Goal: Information Seeking & Learning: Learn about a topic

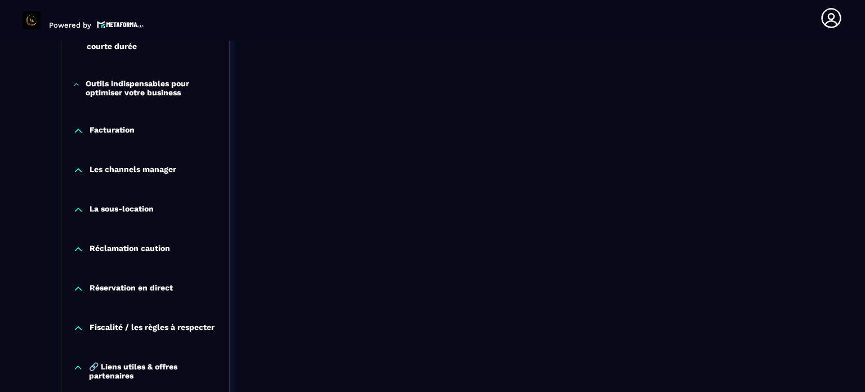
scroll to position [969, 0]
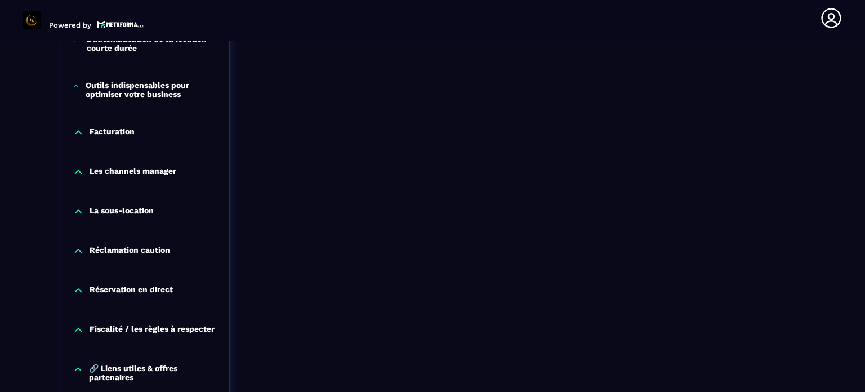
click at [79, 171] on icon at bounding box center [78, 171] width 7 height 3
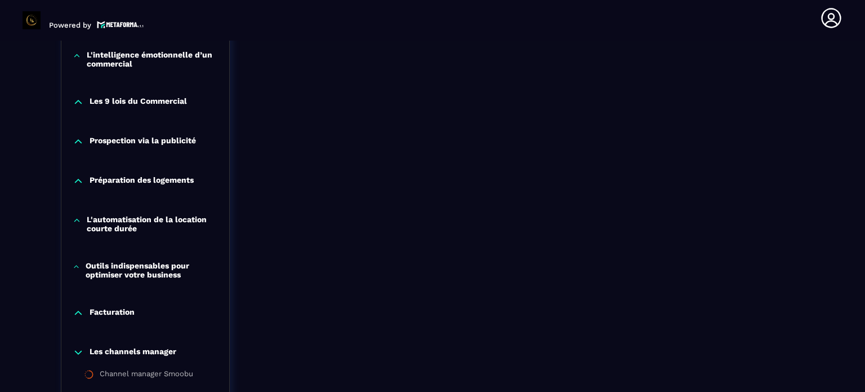
scroll to position [788, 0]
click at [79, 138] on icon at bounding box center [78, 141] width 11 height 11
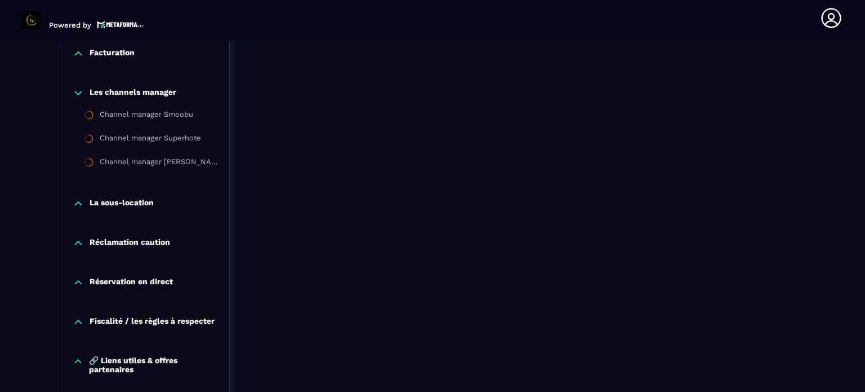
scroll to position [1103, 0]
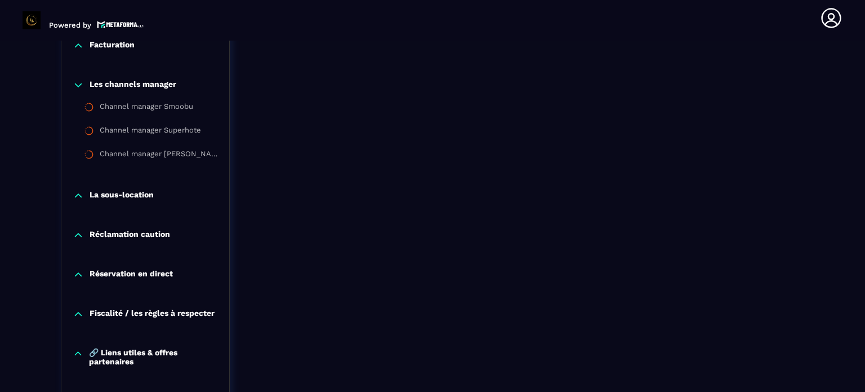
click at [78, 272] on icon at bounding box center [78, 274] width 11 height 11
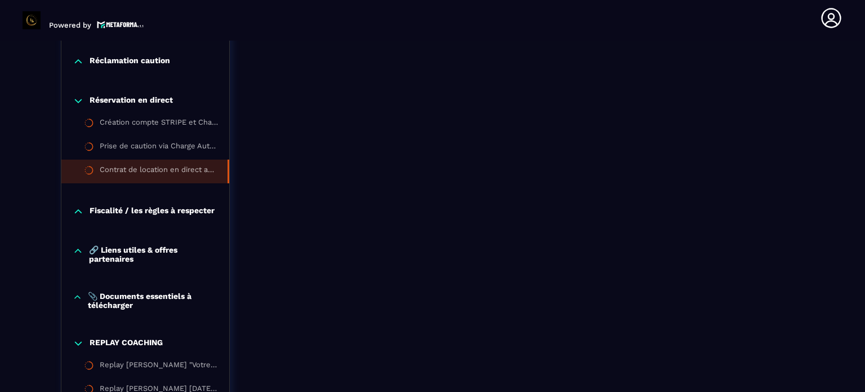
scroll to position [1280, 0]
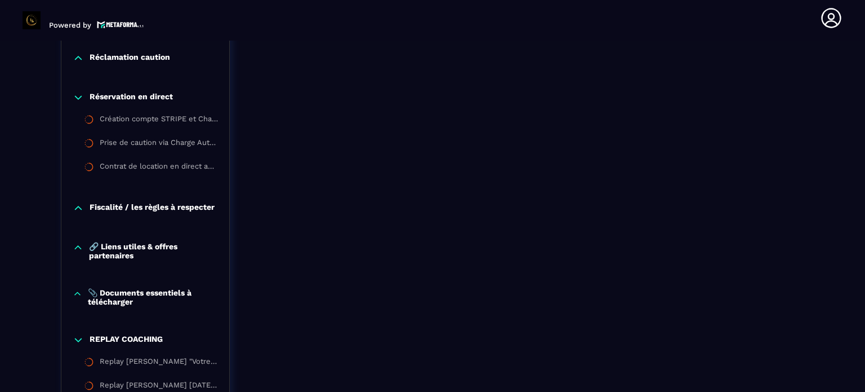
click at [78, 246] on icon at bounding box center [78, 247] width 6 height 3
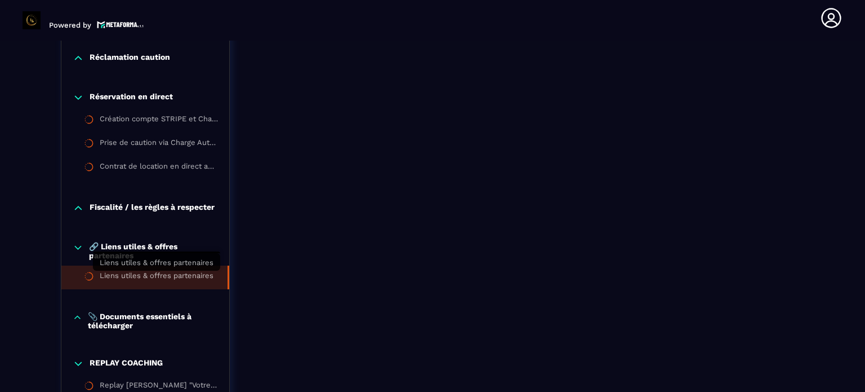
click at [118, 275] on div "Liens utiles & offres partenaires" at bounding box center [157, 277] width 114 height 12
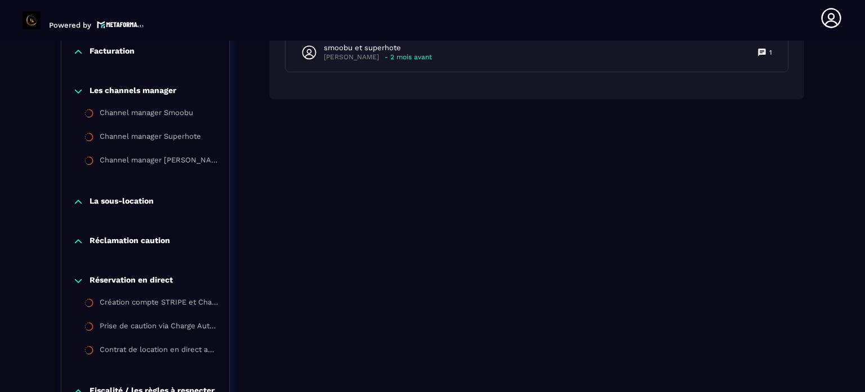
scroll to position [1098, 0]
click at [77, 240] on icon at bounding box center [78, 240] width 7 height 3
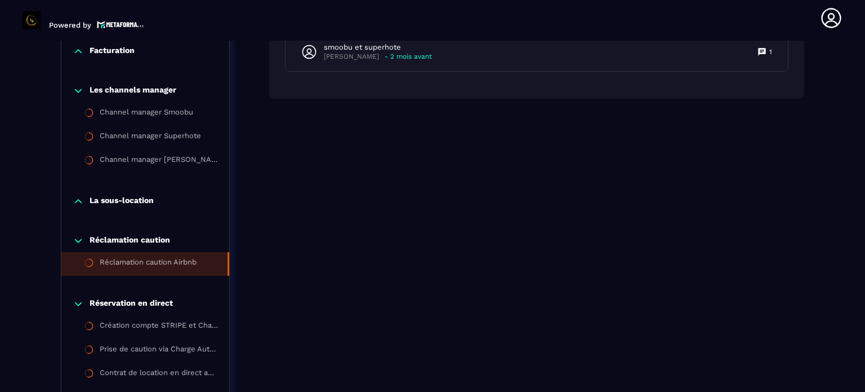
click at [109, 273] on li "Réclamation caution Airbnb" at bounding box center [145, 264] width 168 height 24
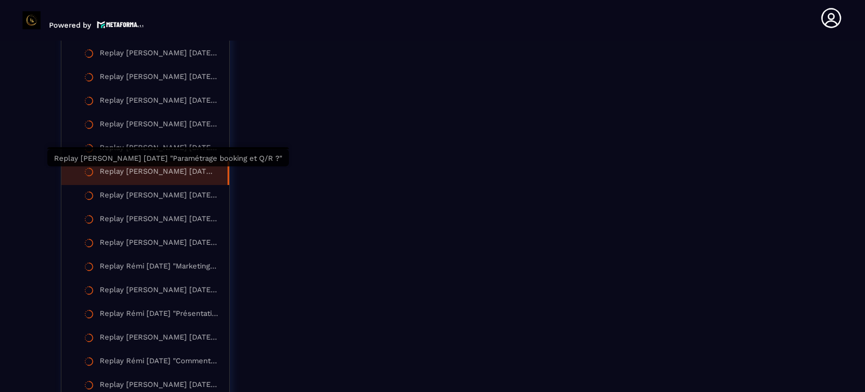
scroll to position [2390, 0]
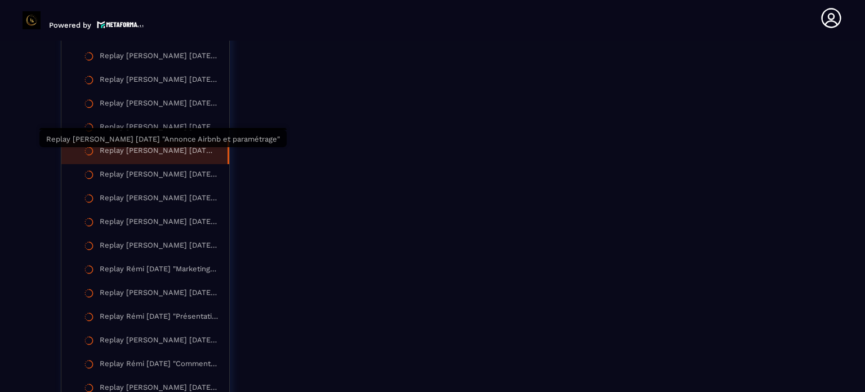
click at [151, 157] on div "Replay [PERSON_NAME] [DATE] "Annonce Airbnb et paramétrage"" at bounding box center [158, 152] width 117 height 12
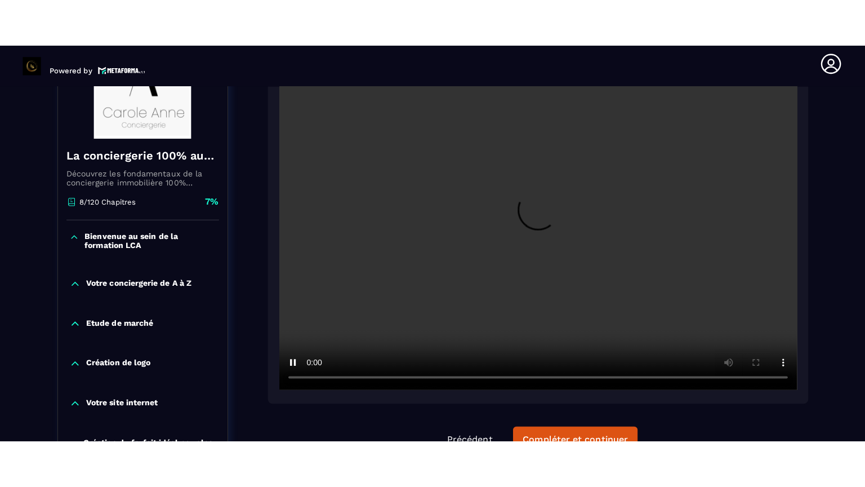
scroll to position [187, 0]
